Goal: Navigation & Orientation: Find specific page/section

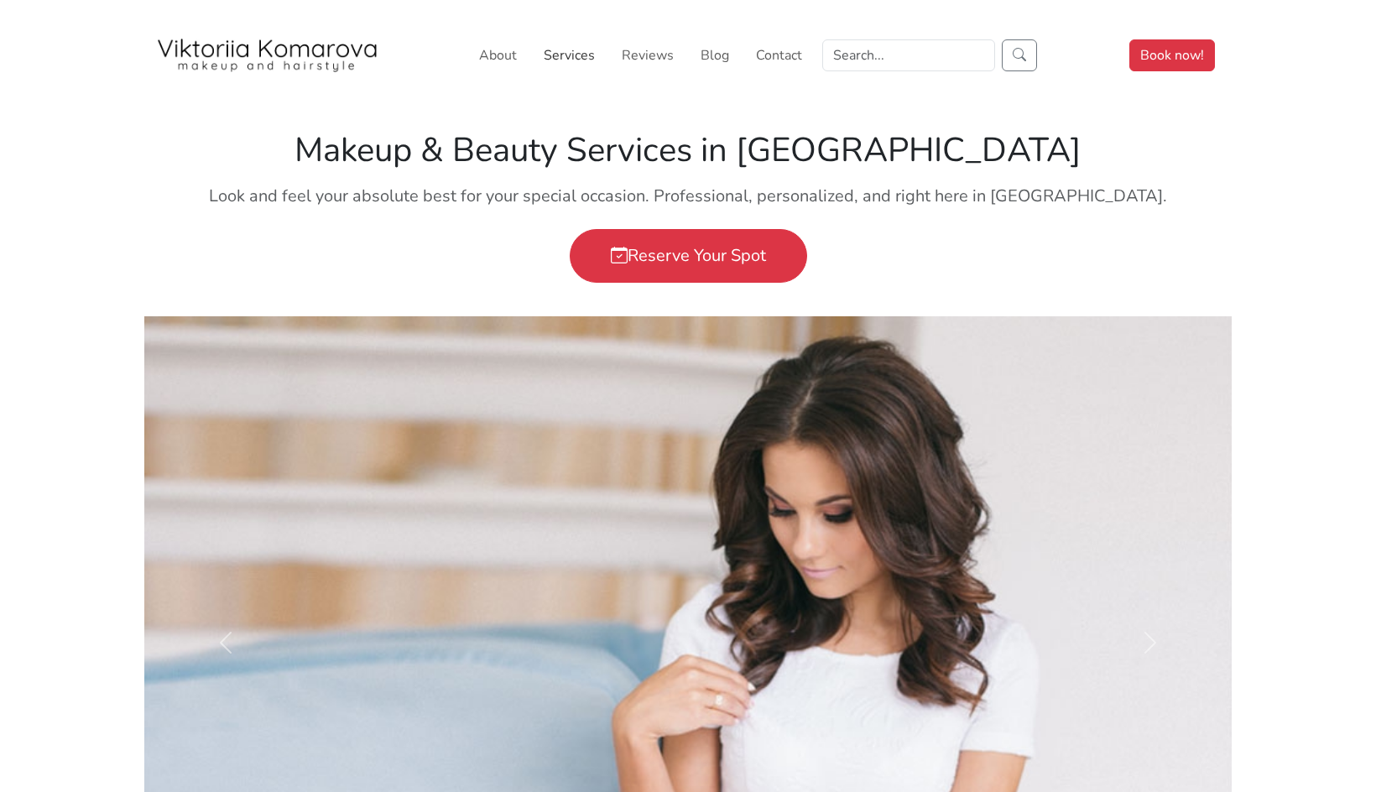
click at [572, 59] on link "Services" at bounding box center [569, 56] width 65 height 34
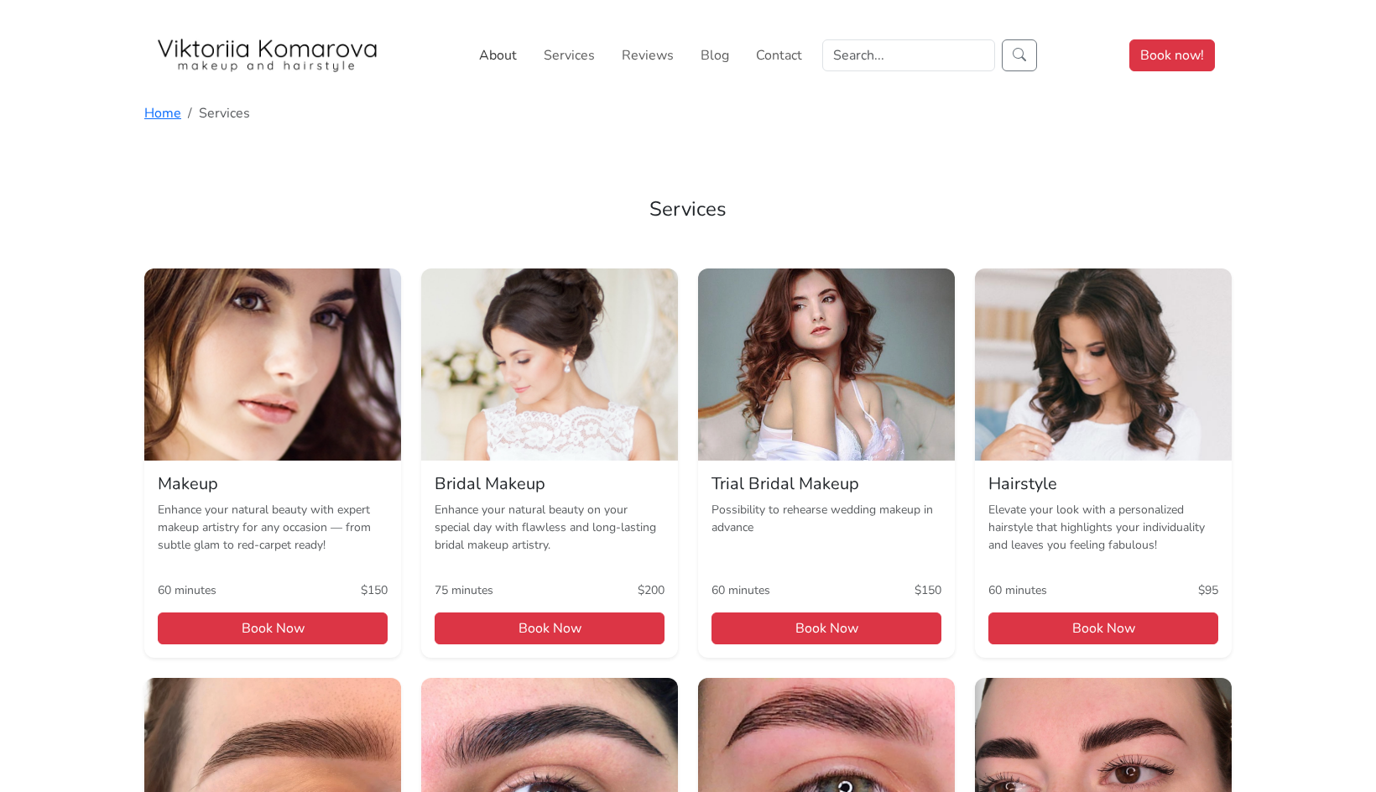
click at [499, 59] on link "About" at bounding box center [497, 56] width 51 height 34
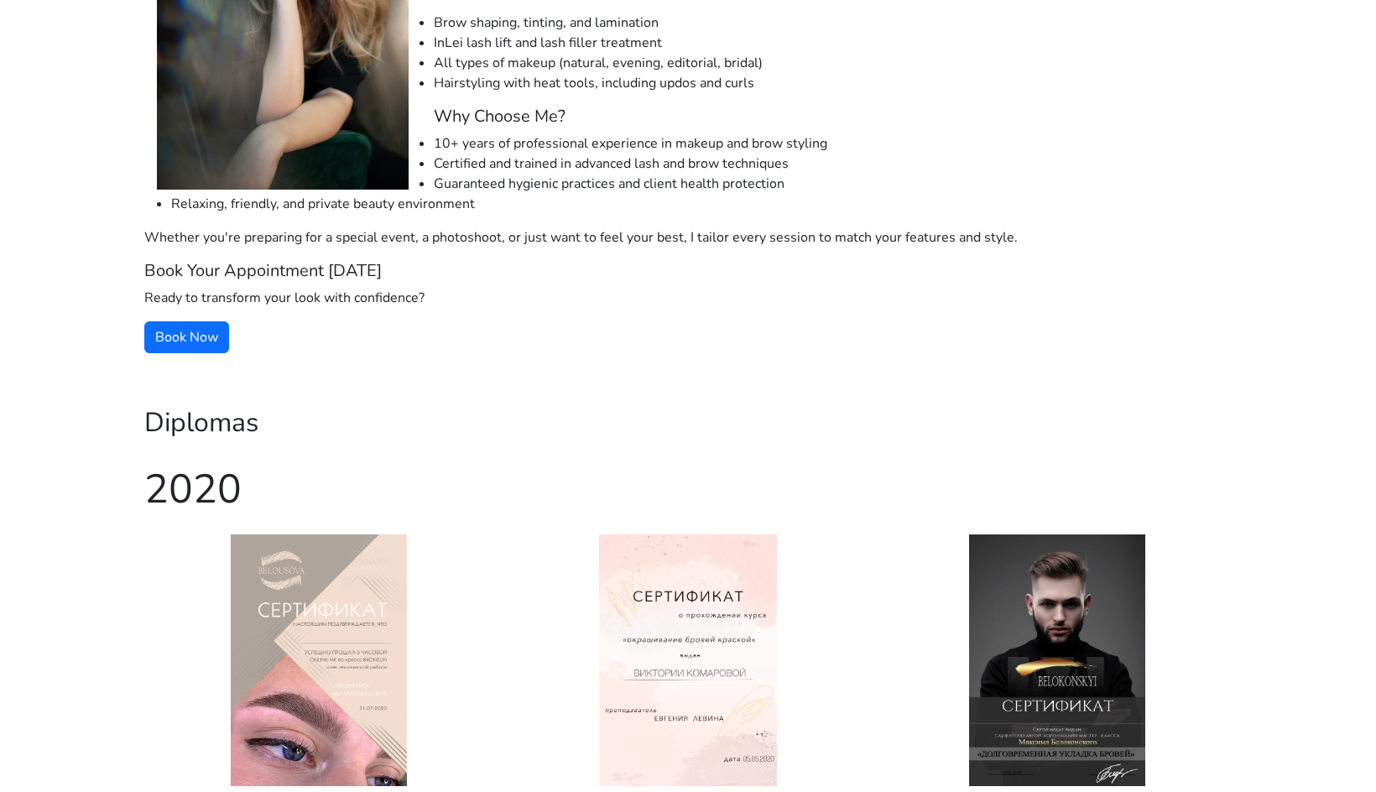
scroll to position [336, 0]
